Goal: Task Accomplishment & Management: Use online tool/utility

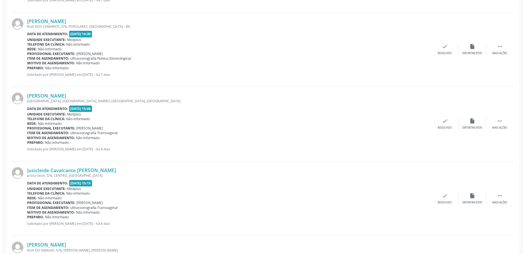
scroll to position [330, 0]
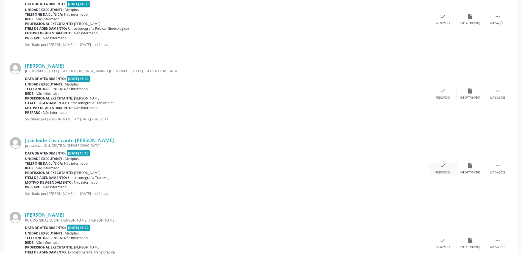
click at [446, 167] on div "check Resolvido" at bounding box center [442, 169] width 27 height 12
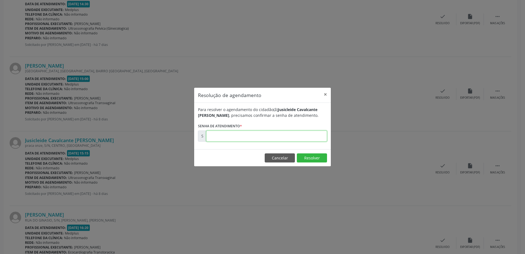
click at [227, 136] on input "text" at bounding box center [266, 135] width 121 height 11
type input "00173986"
click at [313, 160] on button "Resolver" at bounding box center [312, 157] width 30 height 9
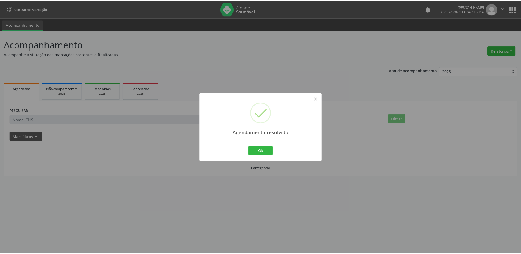
scroll to position [0, 0]
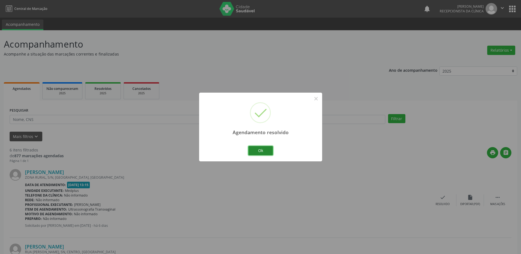
click at [260, 148] on button "Ok" at bounding box center [260, 150] width 25 height 9
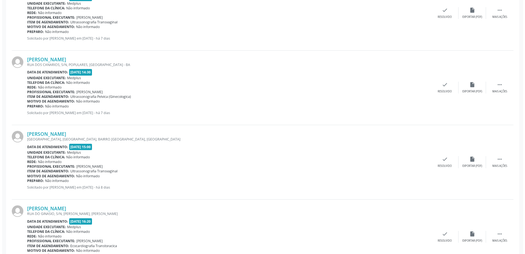
scroll to position [275, 0]
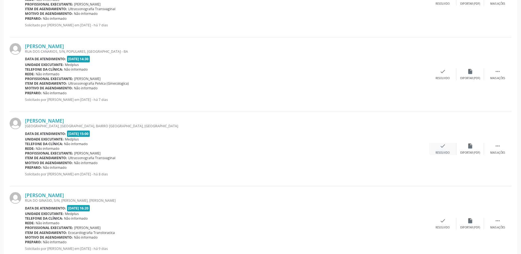
click at [443, 150] on div "check Resolvido" at bounding box center [442, 149] width 27 height 12
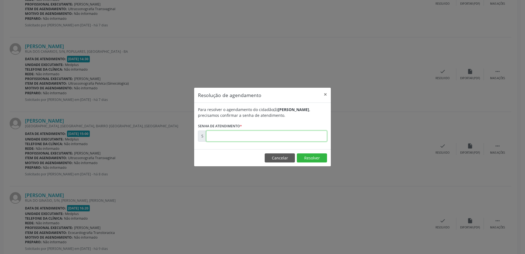
click at [216, 138] on input "text" at bounding box center [266, 135] width 121 height 11
type input "00173987"
click at [310, 157] on button "Resolver" at bounding box center [312, 157] width 30 height 9
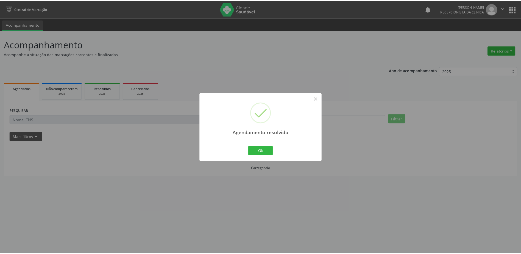
scroll to position [0, 0]
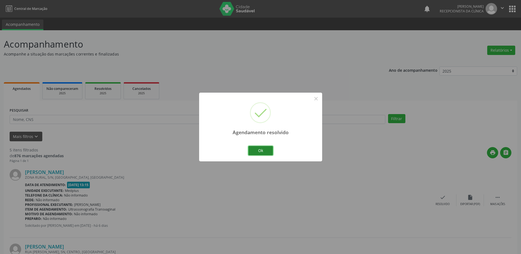
click at [265, 152] on button "Ok" at bounding box center [260, 150] width 25 height 9
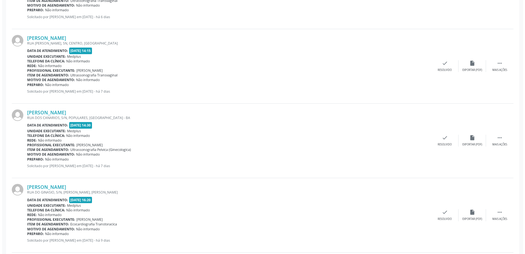
scroll to position [291, 0]
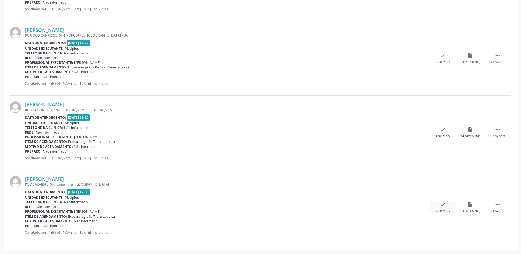
click at [448, 202] on div "check Resolvido" at bounding box center [442, 207] width 27 height 12
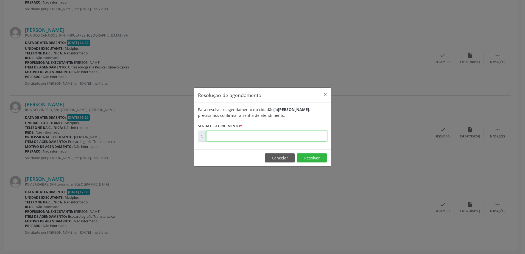
click at [255, 134] on input "text" at bounding box center [266, 135] width 121 height 11
type input "00173774"
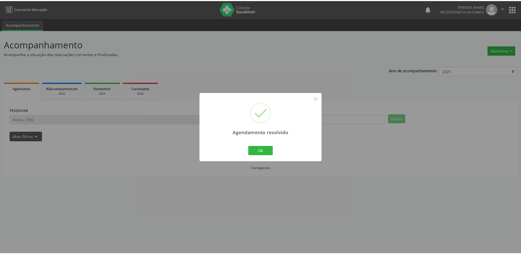
scroll to position [0, 0]
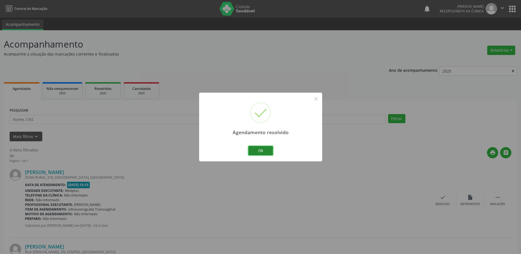
click at [260, 149] on button "Ok" at bounding box center [260, 150] width 25 height 9
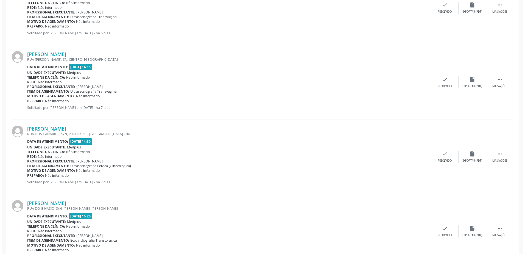
scroll to position [216, 0]
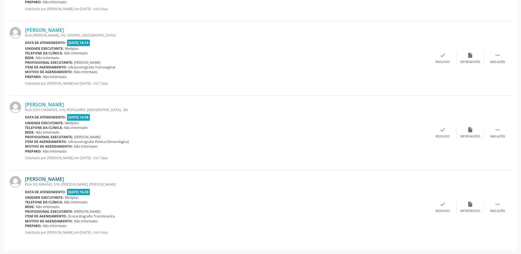
click at [57, 178] on link "[PERSON_NAME]" at bounding box center [44, 179] width 39 height 6
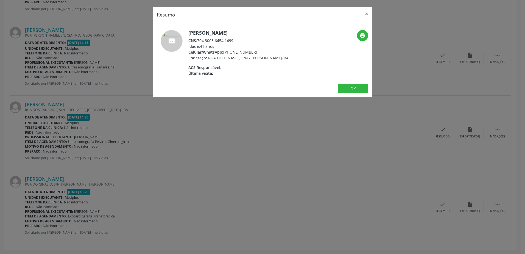
click at [271, 154] on div "Resumo × [PERSON_NAME] CNS: 704 3005 6454 1499 Idade: 41 anos Celular/WhatsApp:…" at bounding box center [262, 127] width 525 height 254
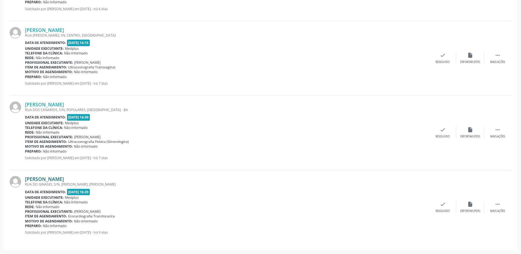
click at [57, 180] on link "[PERSON_NAME]" at bounding box center [44, 179] width 39 height 6
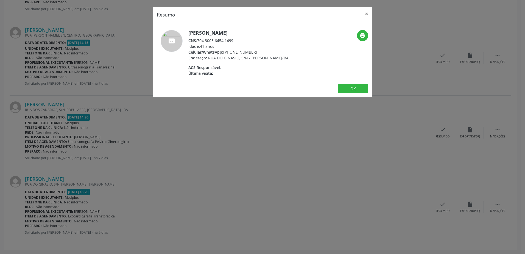
click at [311, 194] on div "Resumo × [PERSON_NAME] CNS: 704 3005 6454 1499 Idade: 41 anos Celular/WhatsApp:…" at bounding box center [262, 127] width 525 height 254
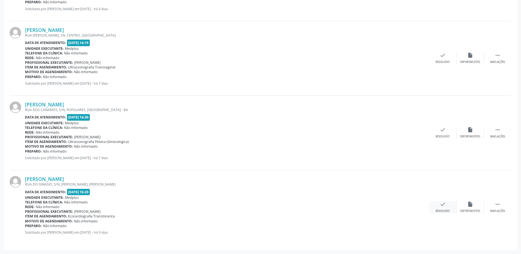
click at [439, 202] on div "check Resolvido" at bounding box center [442, 207] width 27 height 12
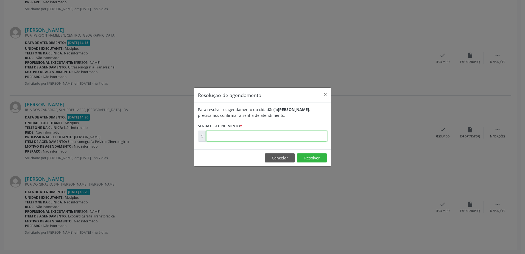
click at [247, 134] on input "text" at bounding box center [266, 135] width 121 height 11
type input "00173786"
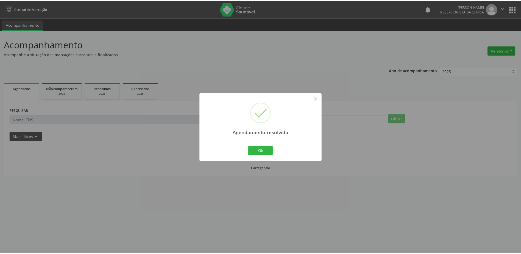
scroll to position [0, 0]
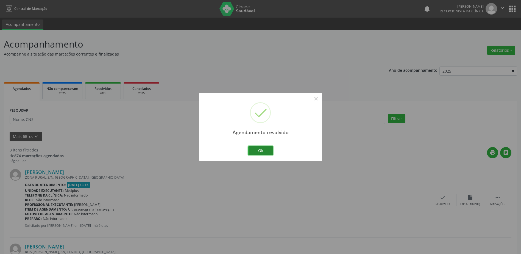
click at [254, 148] on button "Ok" at bounding box center [260, 150] width 25 height 9
